Goal: Task Accomplishment & Management: Manage account settings

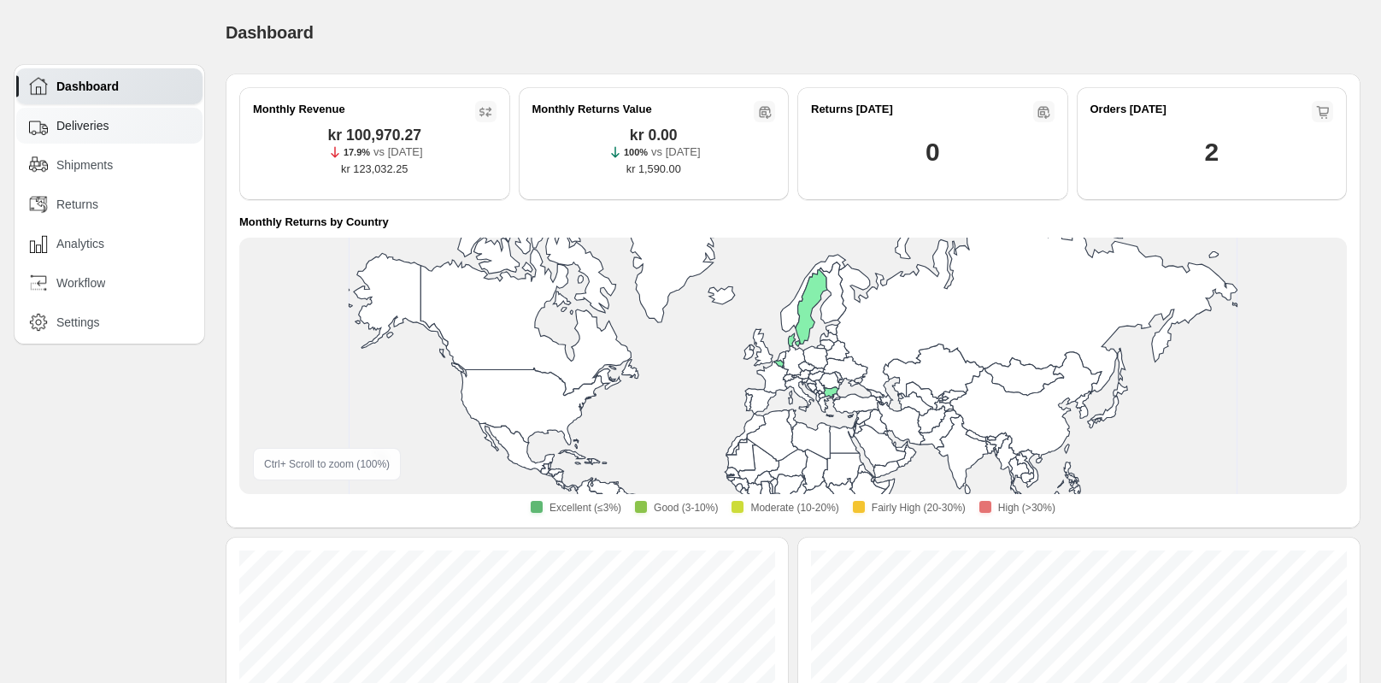
click at [81, 126] on span "Deliveries" at bounding box center [82, 125] width 52 height 17
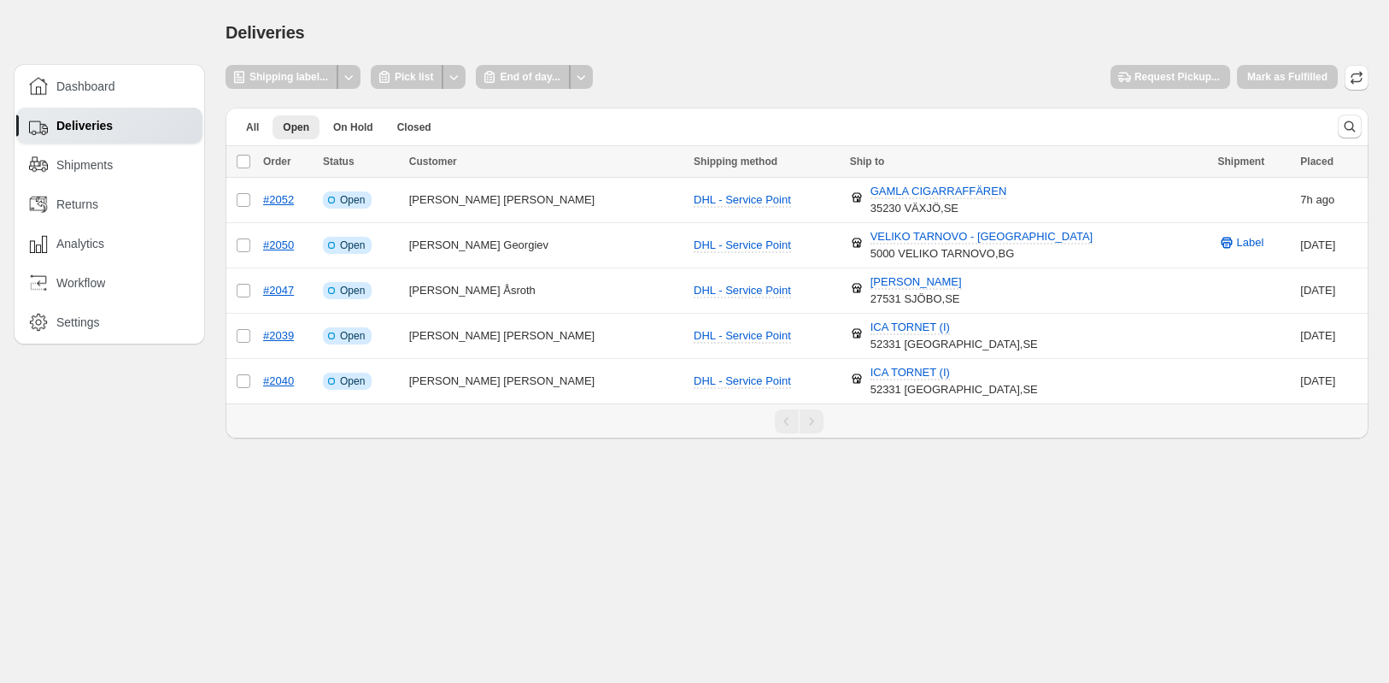
click at [137, 346] on div "Dashboard Deliveries Shipments Returns Analytics Workflow Settings" at bounding box center [102, 219] width 205 height 438
drag, startPoint x: 139, startPoint y: 340, endPoint x: 147, endPoint y: 328, distance: 14.2
click at [146, 331] on div "Dashboard Deliveries Shipments Returns Analytics Workflow Settings" at bounding box center [109, 204] width 191 height 280
click at [68, 314] on div "Settings" at bounding box center [109, 322] width 186 height 36
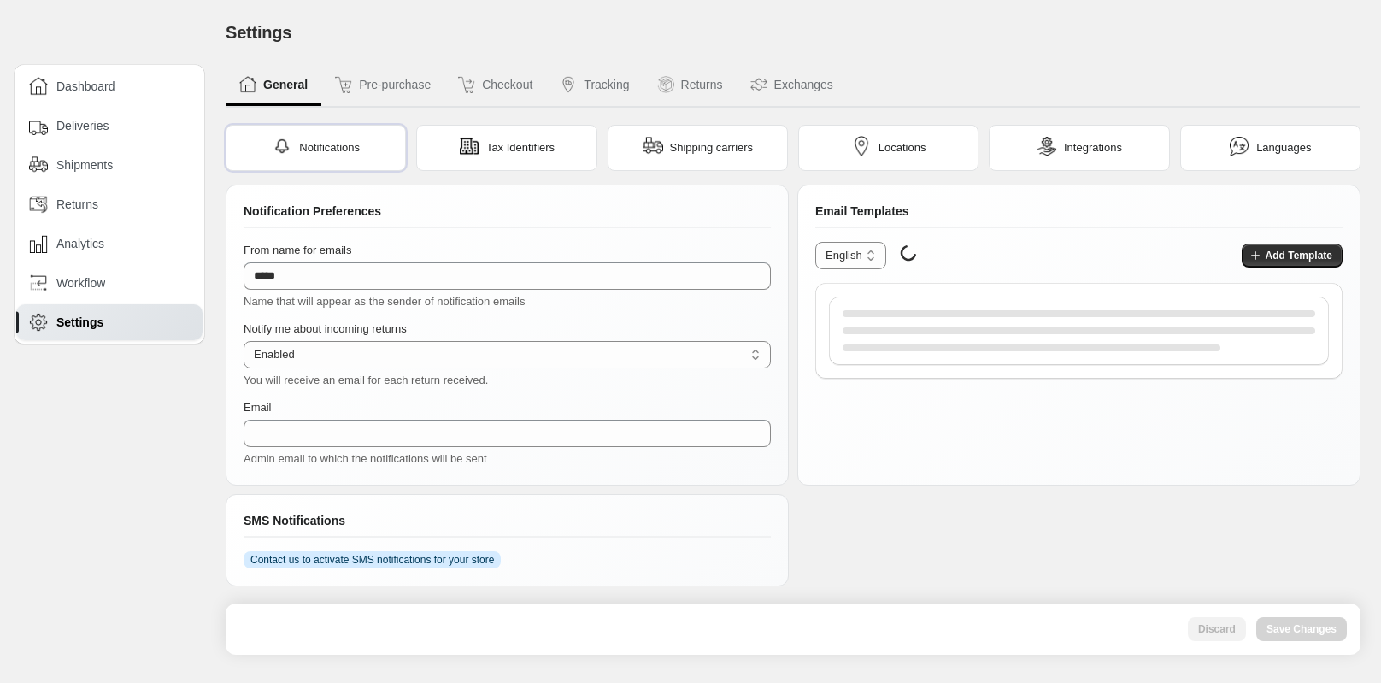
type input "**********"
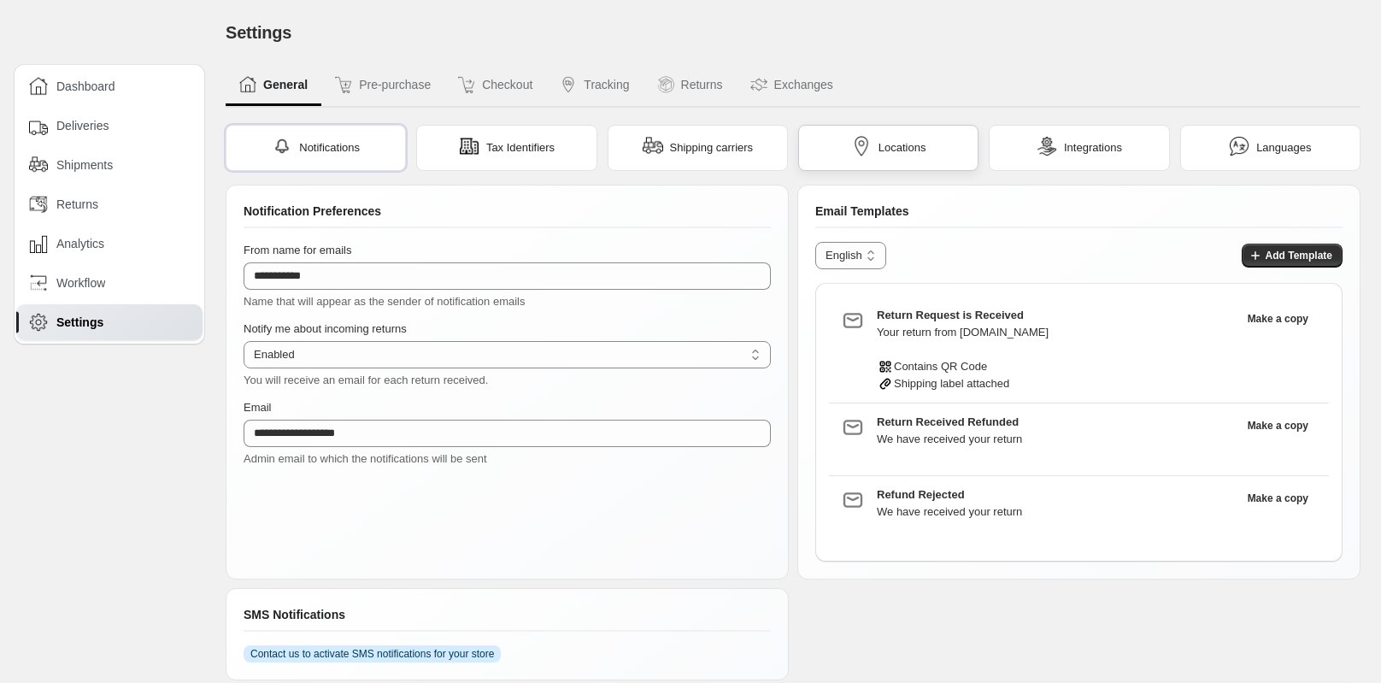
click at [880, 167] on div "Locations" at bounding box center [888, 148] width 180 height 46
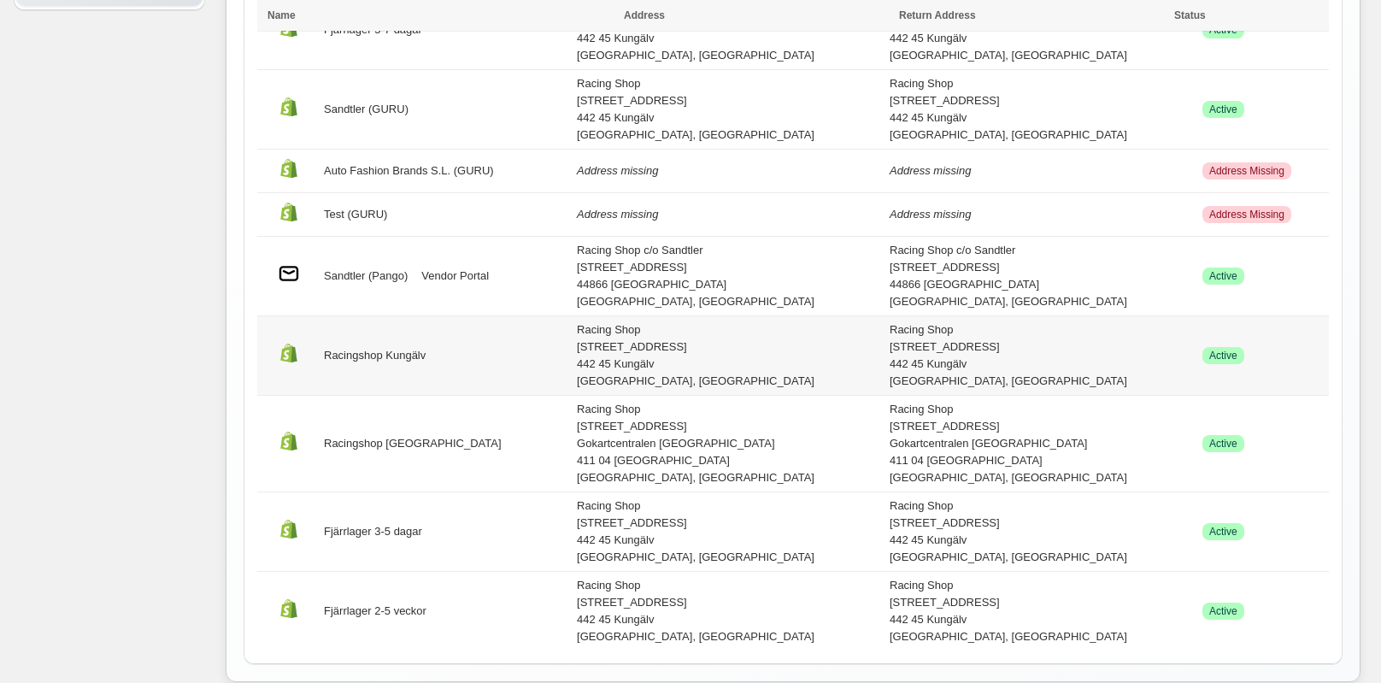
scroll to position [342, 0]
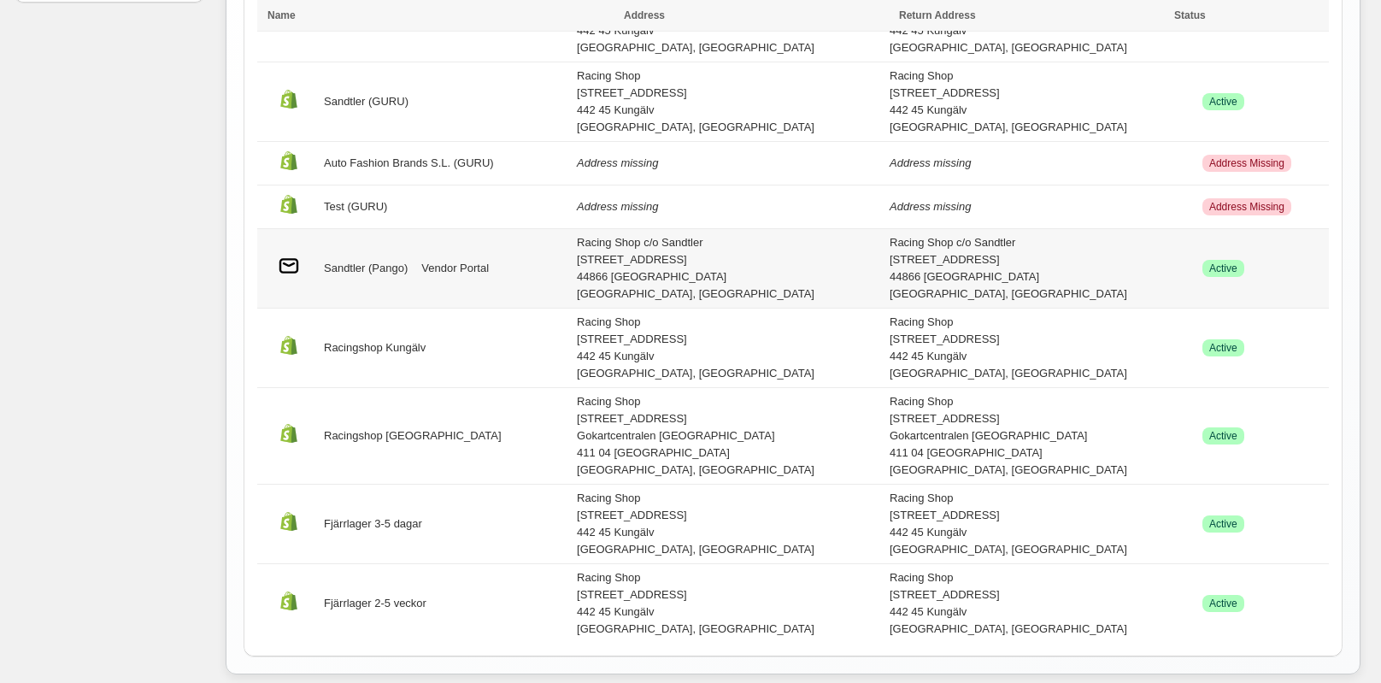
click at [382, 261] on div "Sandtler (Pango) Vendor Portal" at bounding box center [416, 268] width 299 height 32
select select "********"
click at [381, 270] on div "Sandtler (Pango) Vendor Portal" at bounding box center [416, 268] width 299 height 32
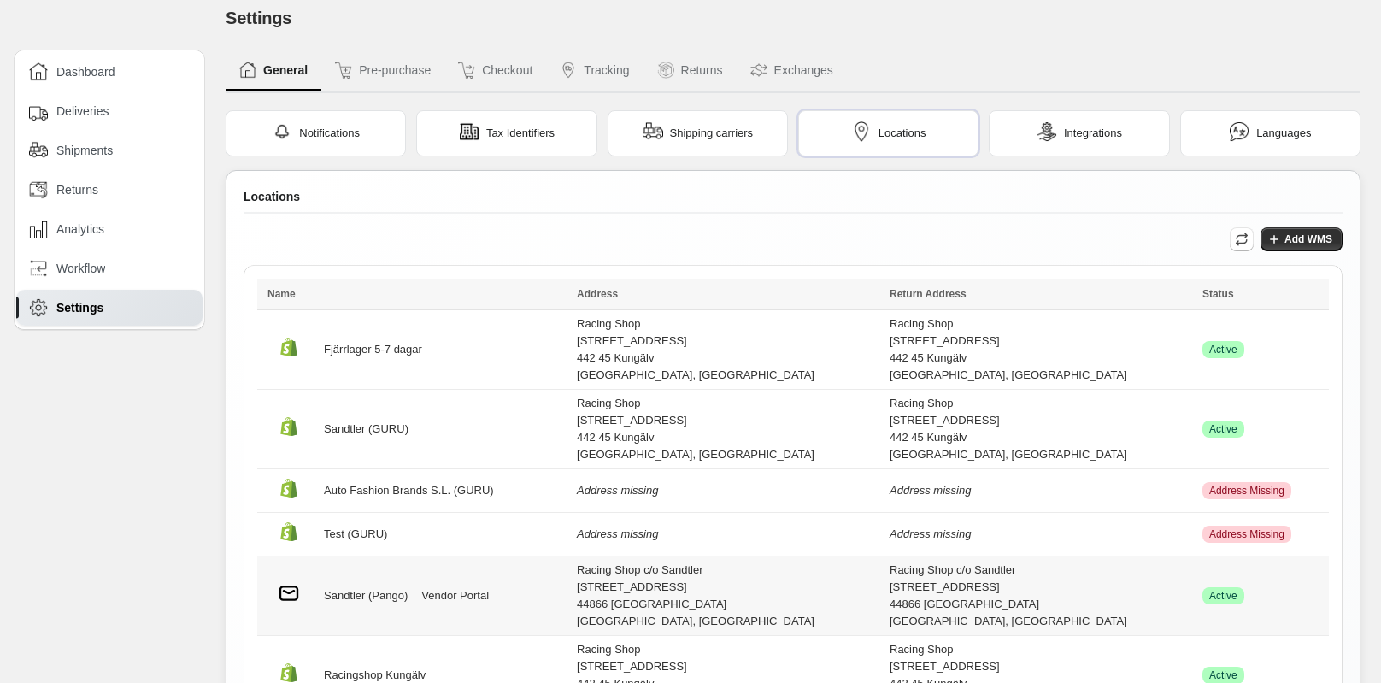
scroll to position [0, 0]
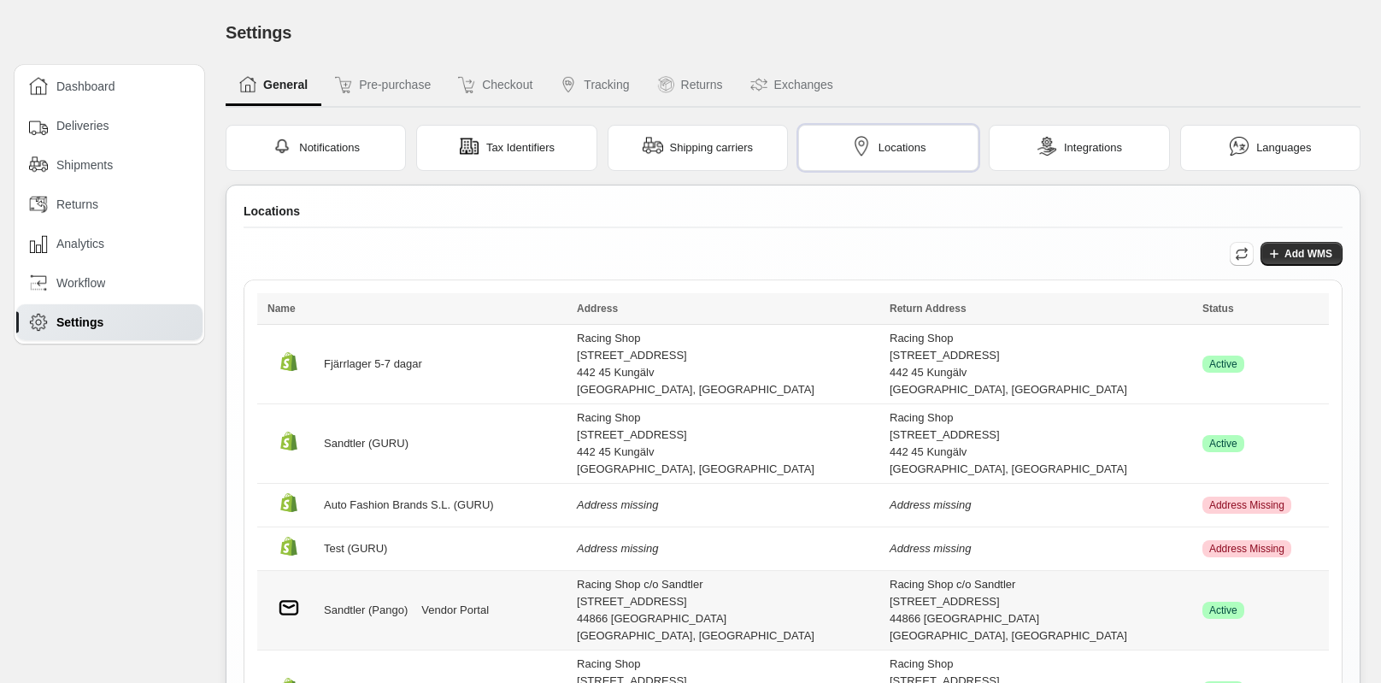
click at [355, 602] on div "Sandtler (Pango) Vendor Portal" at bounding box center [416, 610] width 299 height 32
click at [937, 143] on div "Locations" at bounding box center [888, 148] width 180 height 46
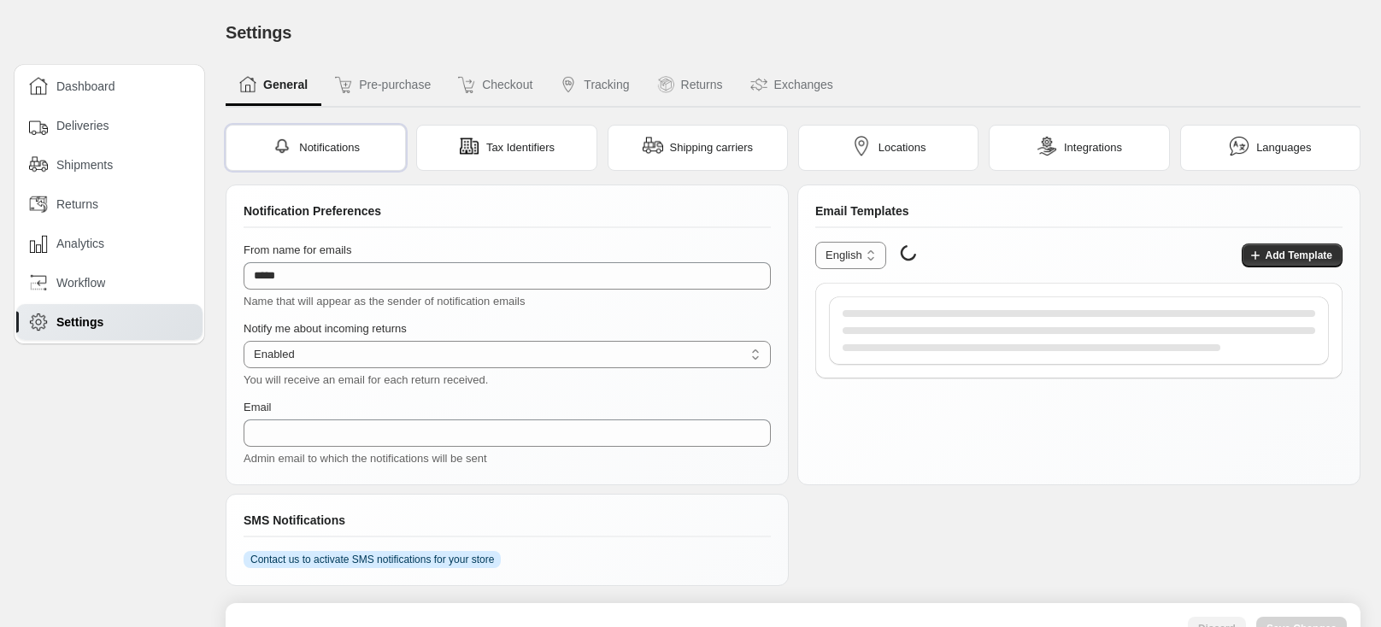
type input "**********"
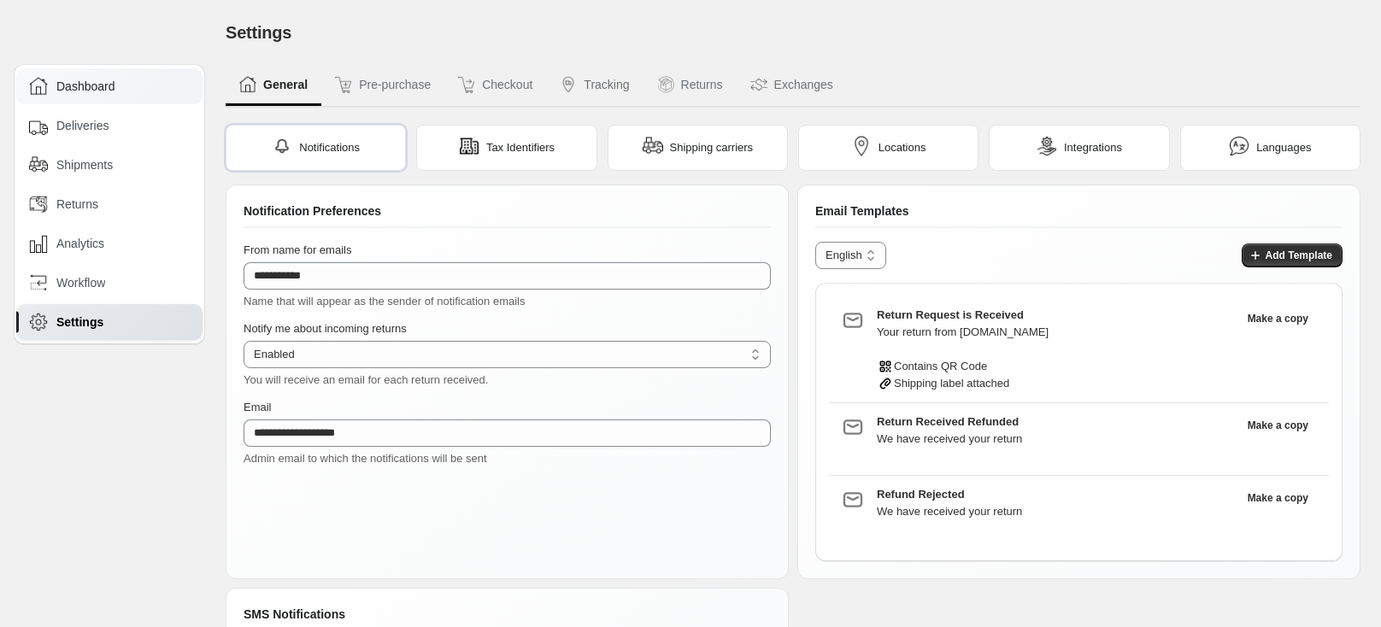
click at [112, 97] on div "Dashboard" at bounding box center [109, 86] width 186 height 36
